Goal: Find specific page/section: Find specific page/section

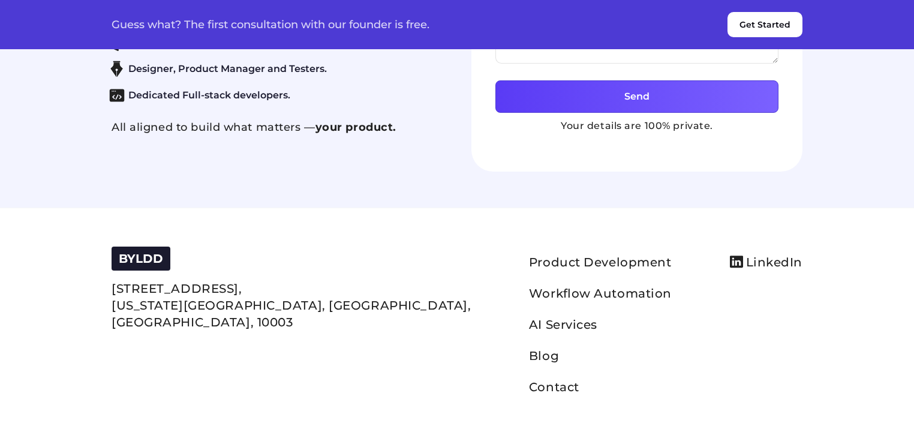
scroll to position [5642, 0]
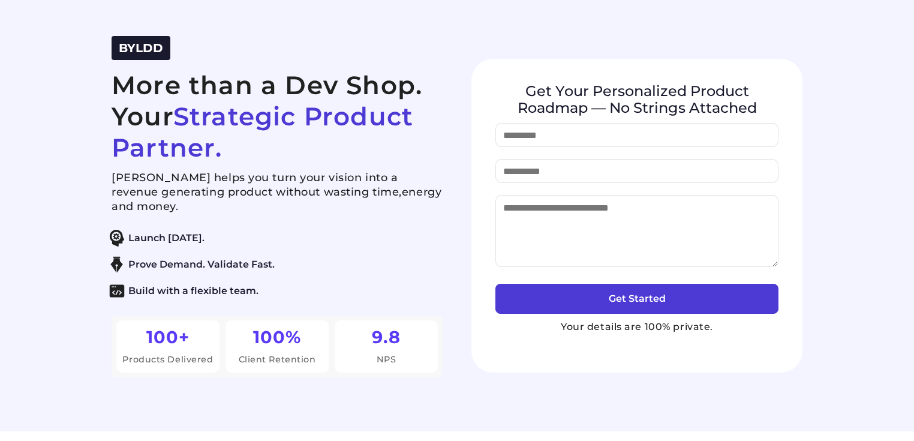
click at [399, 138] on h2 "More than a Dev Shop. Your Strategic Product Partner." at bounding box center [277, 117] width 331 height 94
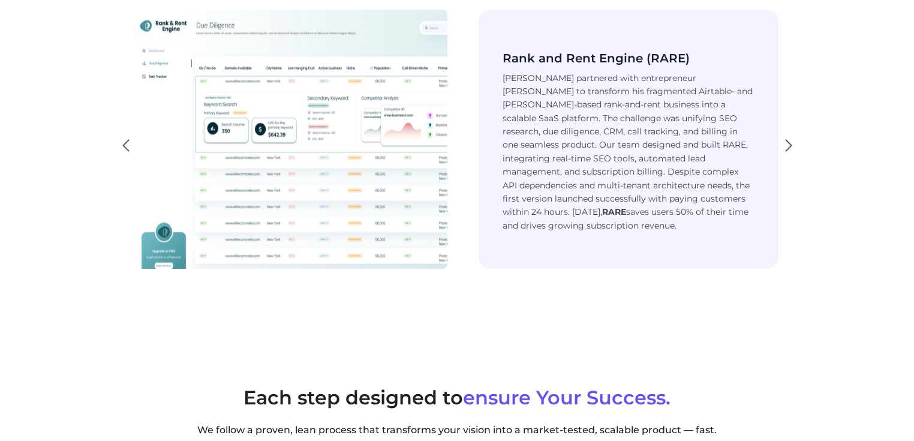
scroll to position [1889, 0]
drag, startPoint x: 566, startPoint y: 136, endPoint x: 590, endPoint y: 151, distance: 28.3
drag, startPoint x: 528, startPoint y: 135, endPoint x: 550, endPoint y: 158, distance: 32.2
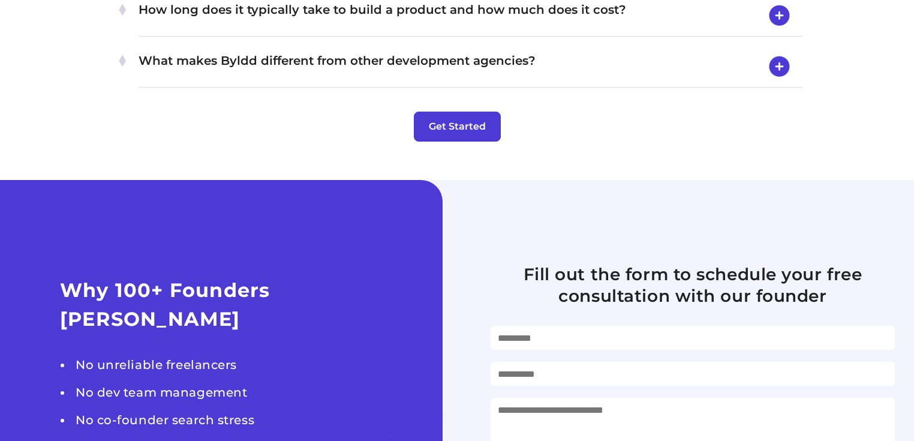
scroll to position [5013, 0]
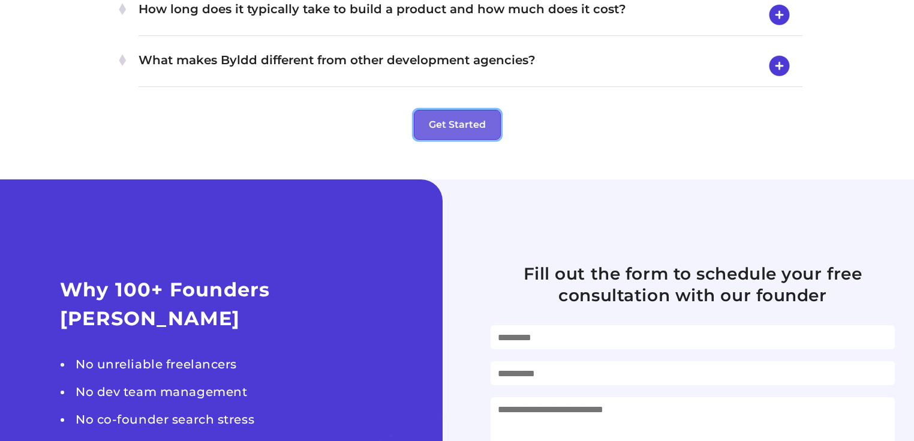
click at [459, 140] on button "Get Started" at bounding box center [457, 125] width 87 height 30
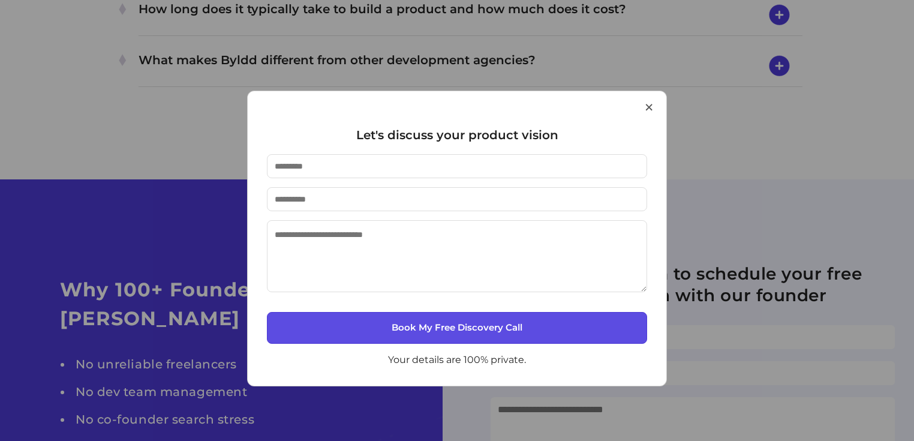
click at [650, 107] on button "×" at bounding box center [648, 107] width 11 height 31
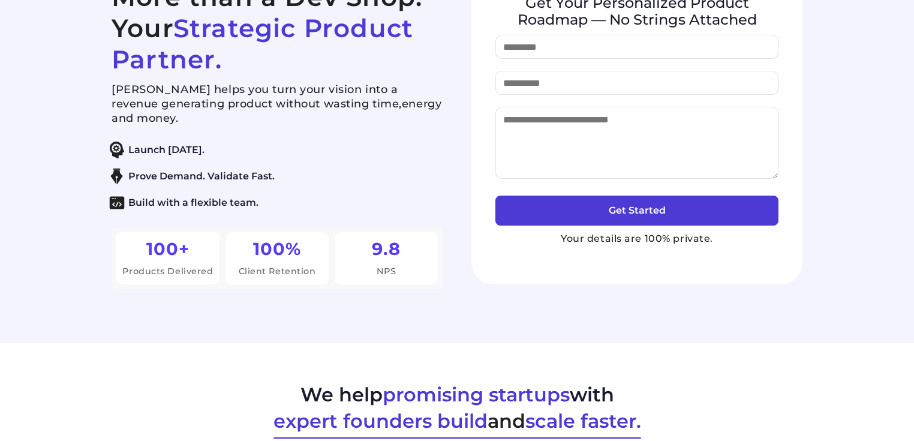
scroll to position [0, 0]
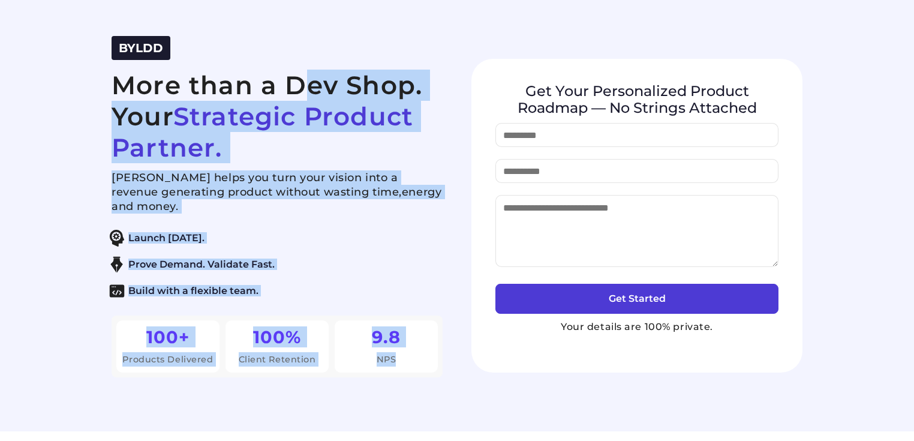
drag, startPoint x: 110, startPoint y: 82, endPoint x: 417, endPoint y: 369, distance: 420.0
click at [417, 369] on div "BYLDD More than a Dev Shop. Your Strategic Product Partner. Byldd helps you tur…" at bounding box center [457, 215] width 720 height 359
click at [456, 360] on div "BYLDD More than a Dev Shop. Your Strategic Product Partner. Byldd helps you tur…" at bounding box center [457, 215] width 720 height 359
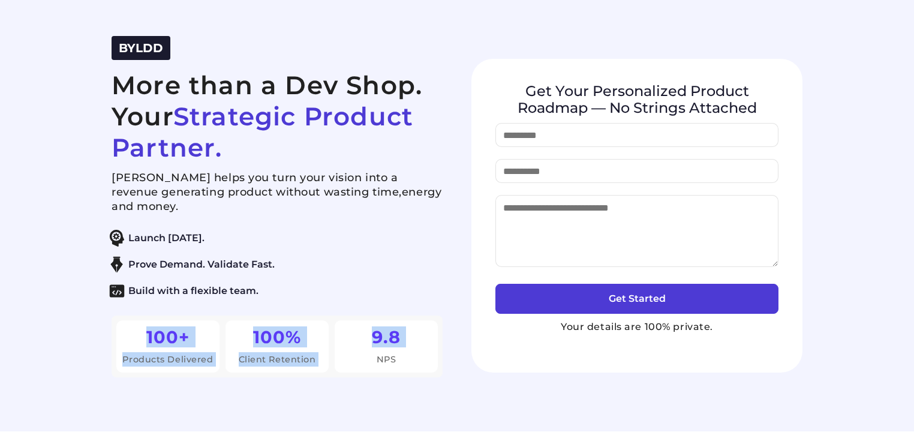
drag, startPoint x: 146, startPoint y: 329, endPoint x: 369, endPoint y: 375, distance: 227.9
click at [369, 375] on div "100+ Products Delivered 100% Client Retention 9.8 NPS" at bounding box center [277, 346] width 331 height 62
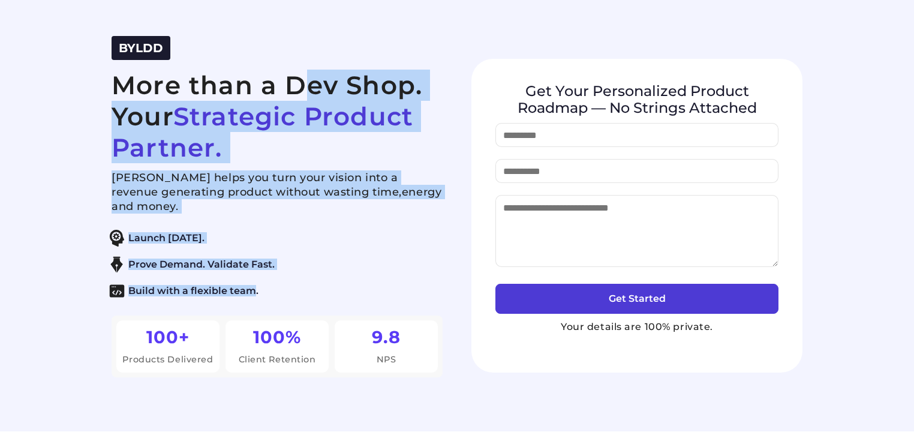
drag, startPoint x: 106, startPoint y: 72, endPoint x: 253, endPoint y: 289, distance: 262.1
click at [253, 289] on div "BYLDD More than a Dev Shop. Your Strategic Product Partner. Byldd helps you tur…" at bounding box center [457, 215] width 720 height 359
click at [425, 256] on li "Prove Demand. Validate Fast." at bounding box center [271, 264] width 331 height 17
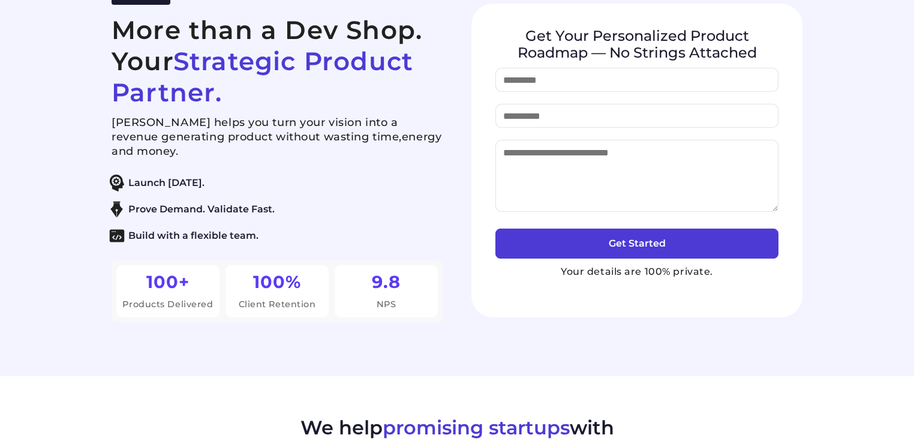
scroll to position [40, 0]
